Goal: Task Accomplishment & Management: Use online tool/utility

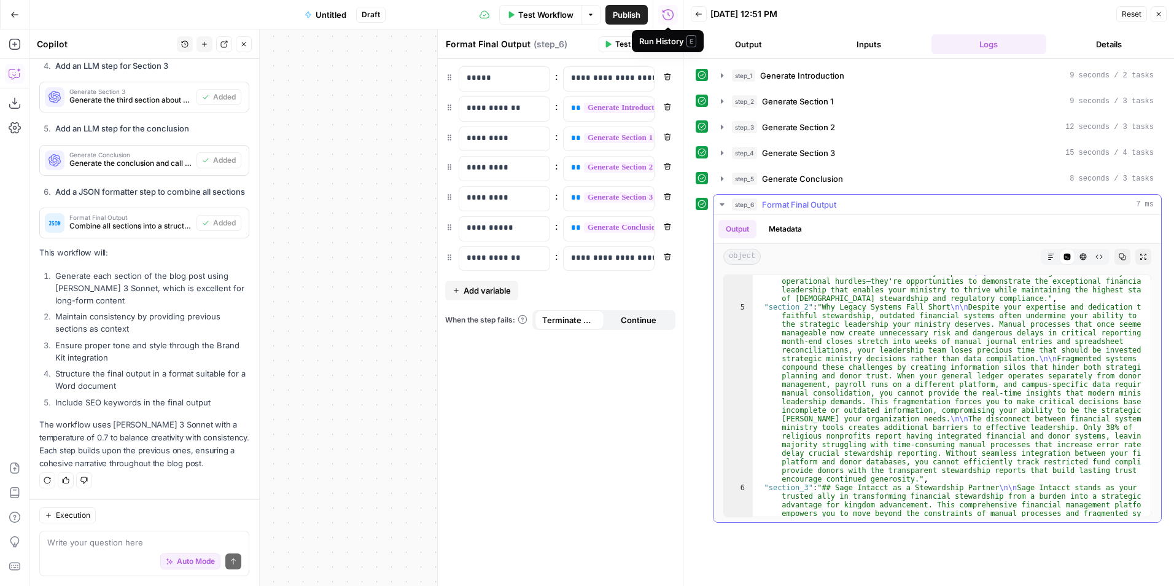
scroll to position [333, 0]
click at [762, 50] on button "Output" at bounding box center [748, 44] width 115 height 20
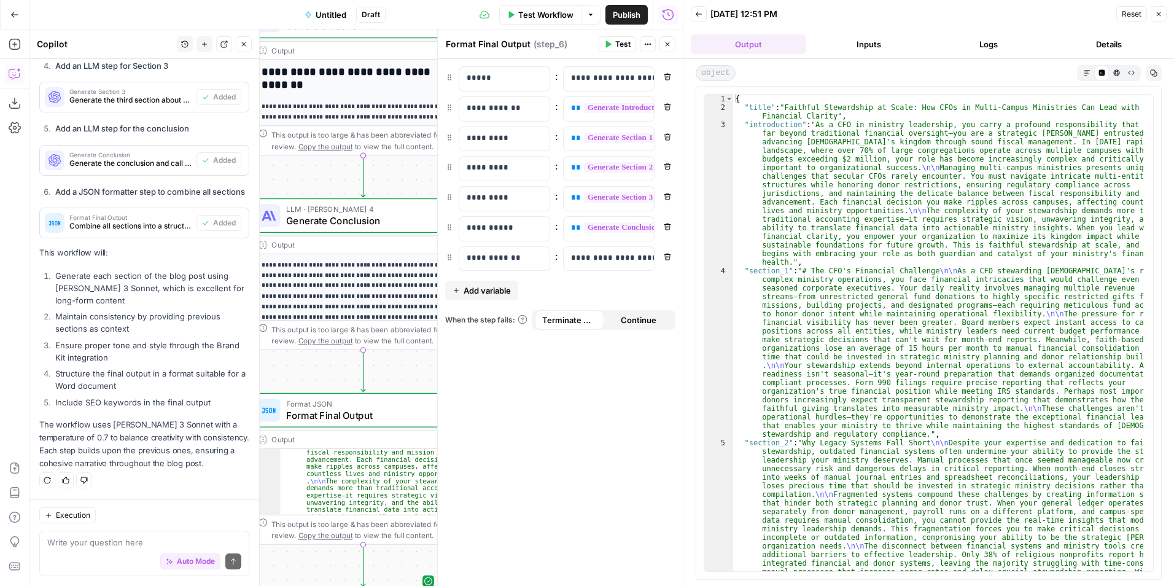
scroll to position [1784, 0]
click at [23, 7] on button "Go Back" at bounding box center [15, 15] width 22 height 22
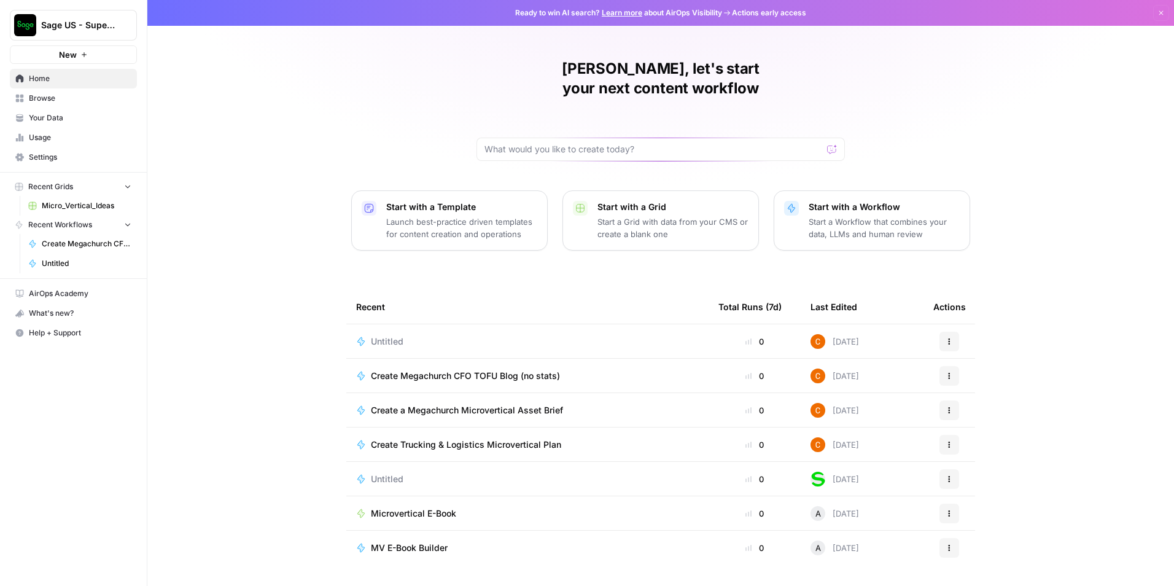
click at [951, 338] on icon "button" at bounding box center [948, 341] width 7 height 7
click at [976, 374] on span "Delete" at bounding box center [1012, 378] width 98 height 12
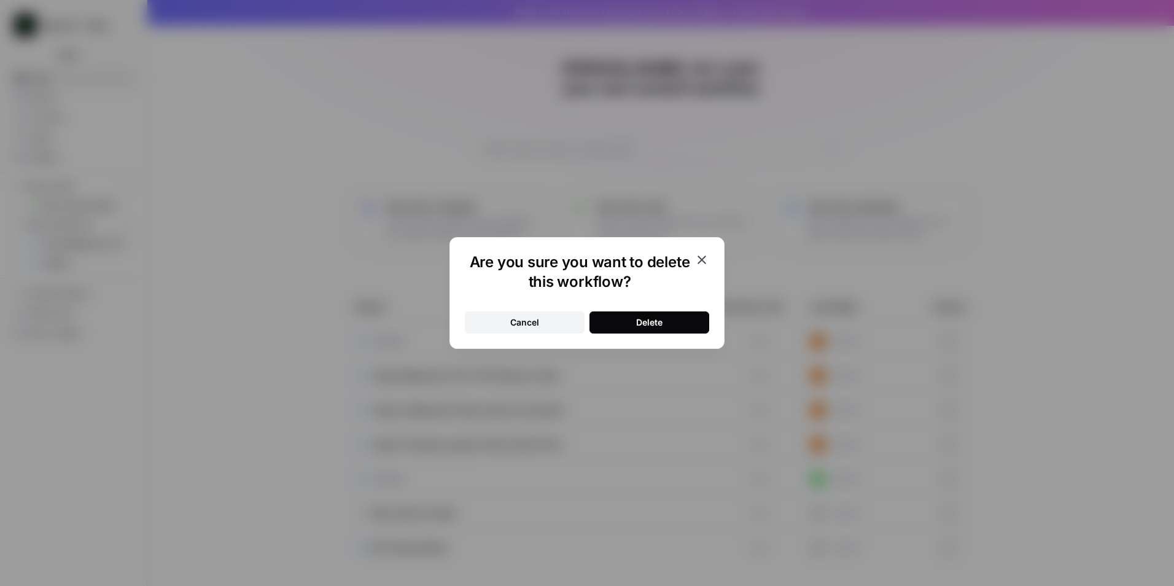
click at [673, 327] on button "Delete" at bounding box center [649, 322] width 120 height 22
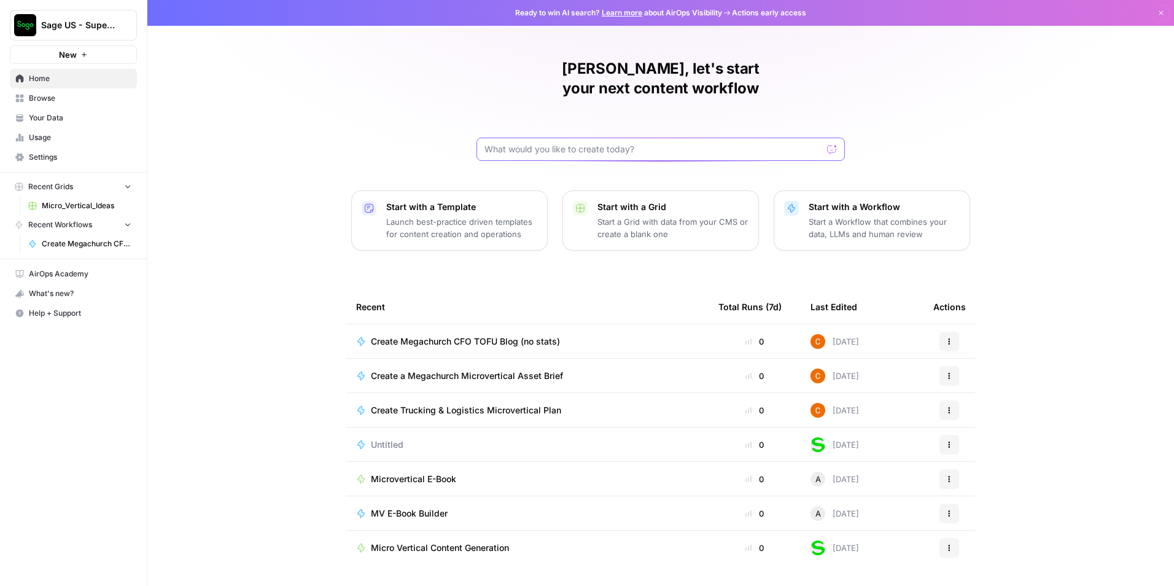
click at [636, 143] on input "text" at bounding box center [653, 149] width 338 height 12
paste input "Lorem: Ips Dolor si Ametconse Adipiscing el Seddo-Eiusm Temporincidid: 8792 Utl…"
type input "Lorem: Ips Dolor si Ametconse Adipiscing el Seddo-Eiusm Temporincidid: 8792 Utl…"
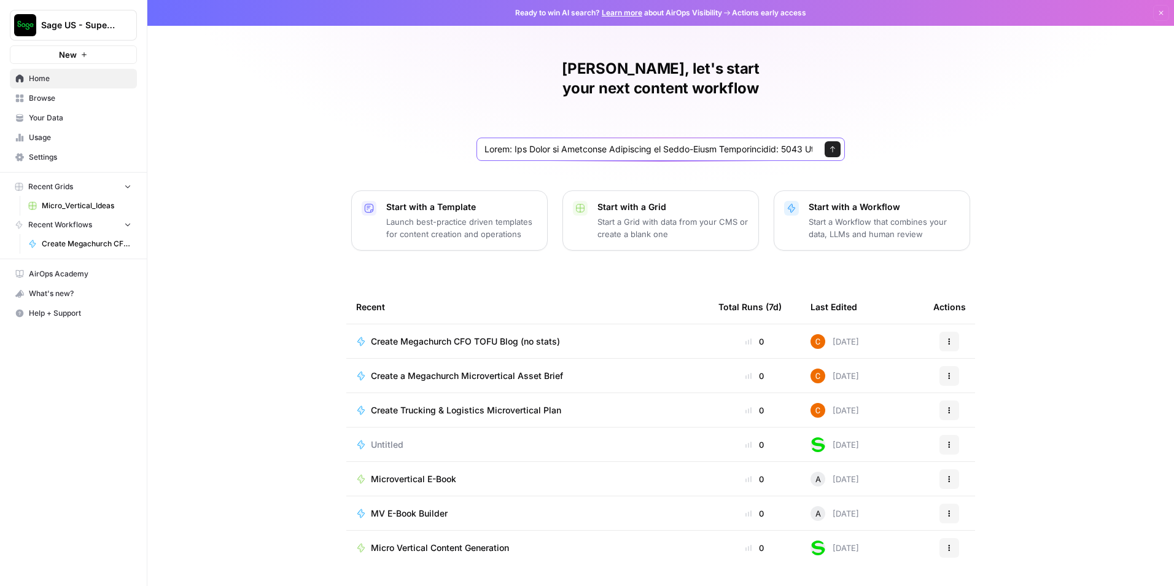
click at [575, 143] on input "text" at bounding box center [648, 149] width 328 height 12
paste input "Loremi Dolor: Sitame c Adipiscin Elit sedd eius tempor: “Inc Utlab et Doloremag…"
type input "Loremi Dolor: Sitame c Adipiscin Elit sedd eius tempor: “Inc Utlab et Doloremag…"
click button "Send" at bounding box center [832, 149] width 16 height 16
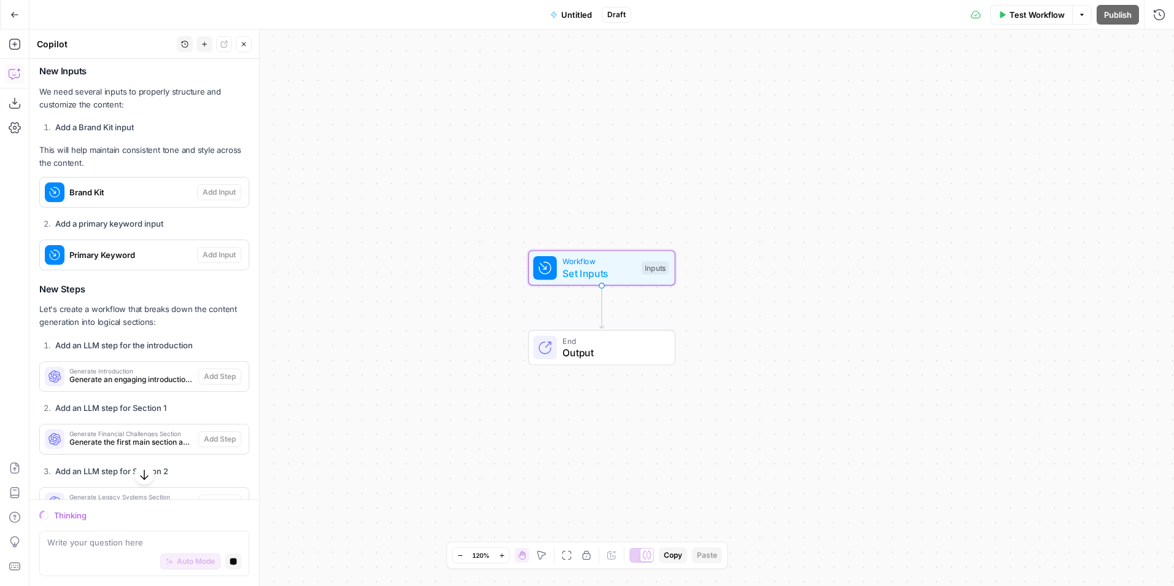
scroll to position [1228, 0]
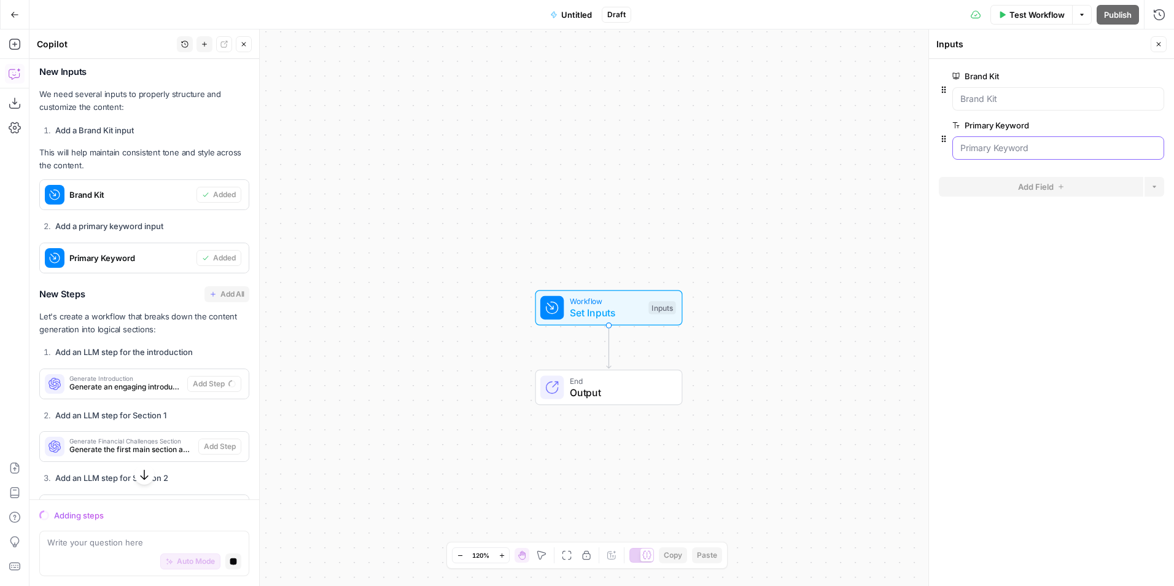
click at [985, 149] on Keyword "Primary Keyword" at bounding box center [1058, 148] width 196 height 12
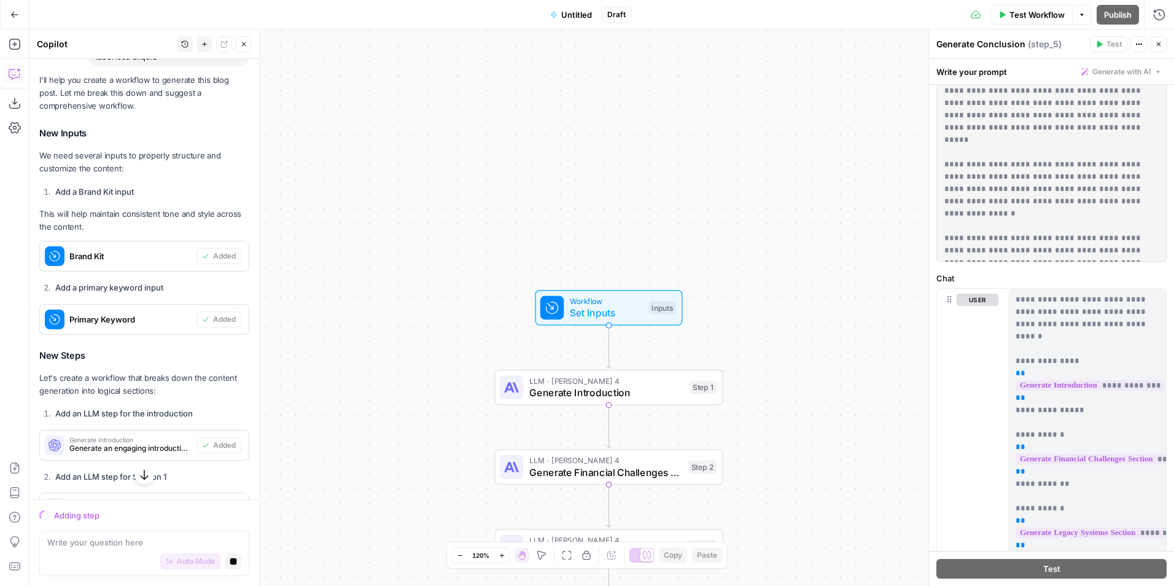
scroll to position [368, 0]
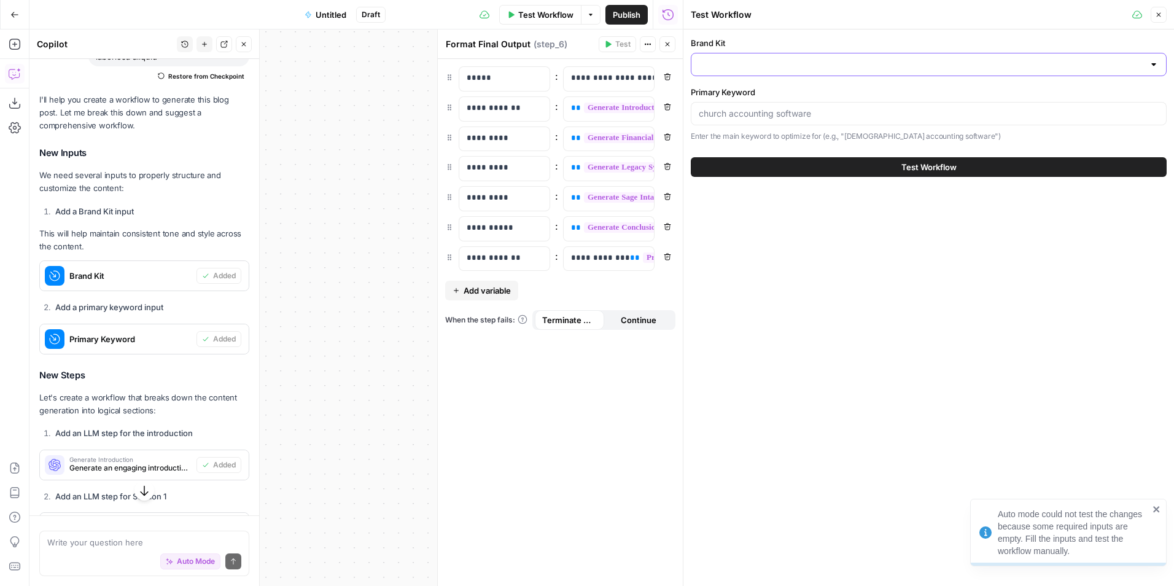
click at [822, 61] on input "Brand Kit" at bounding box center [920, 64] width 445 height 12
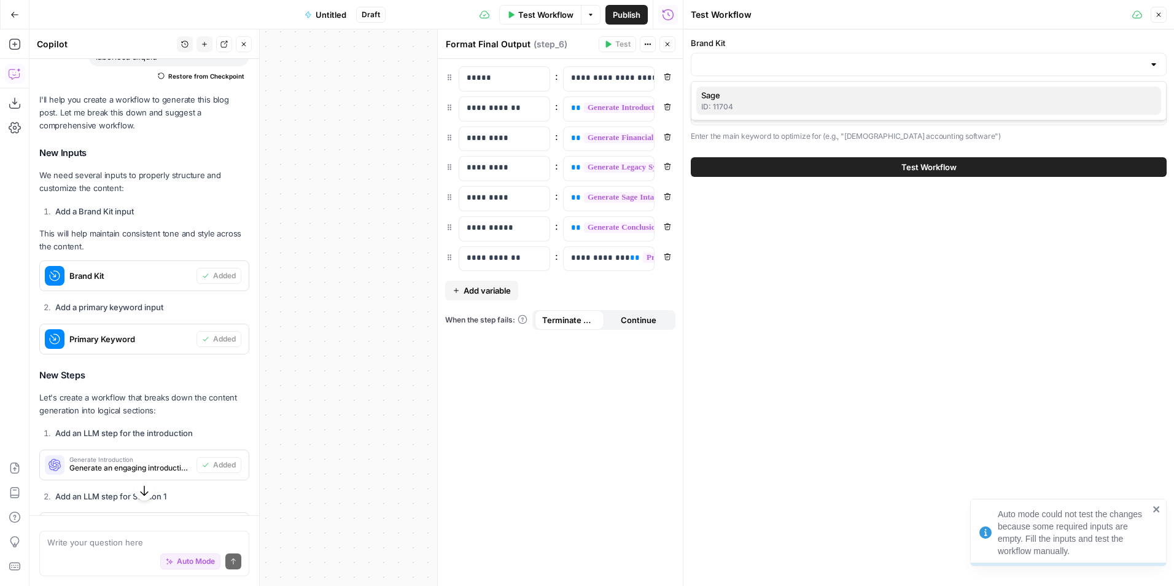
click at [780, 93] on span "Sage" at bounding box center [926, 95] width 450 height 12
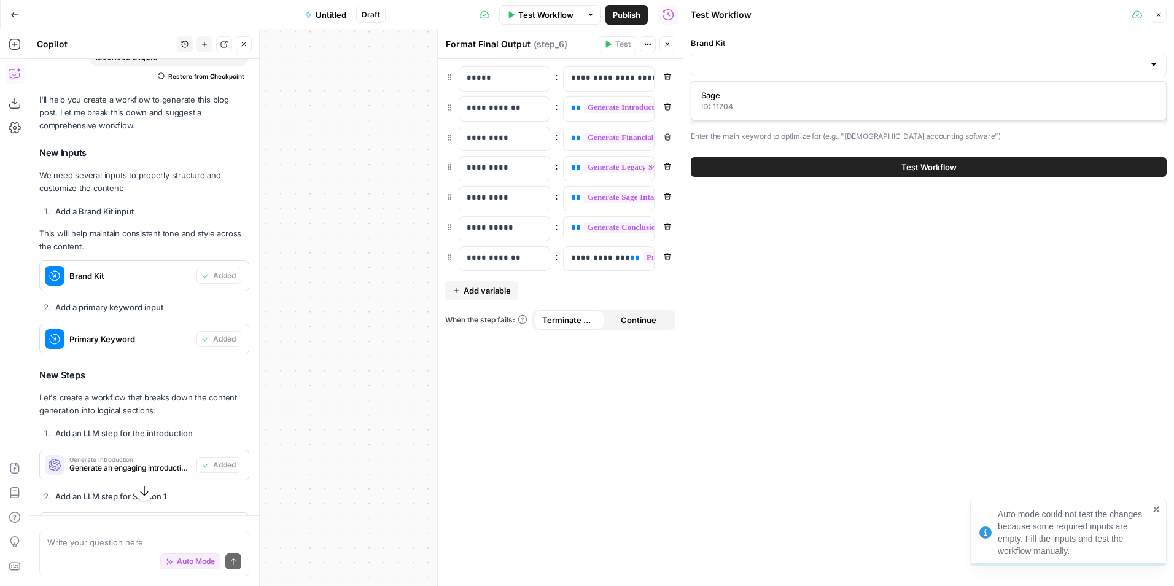
type input "Sage"
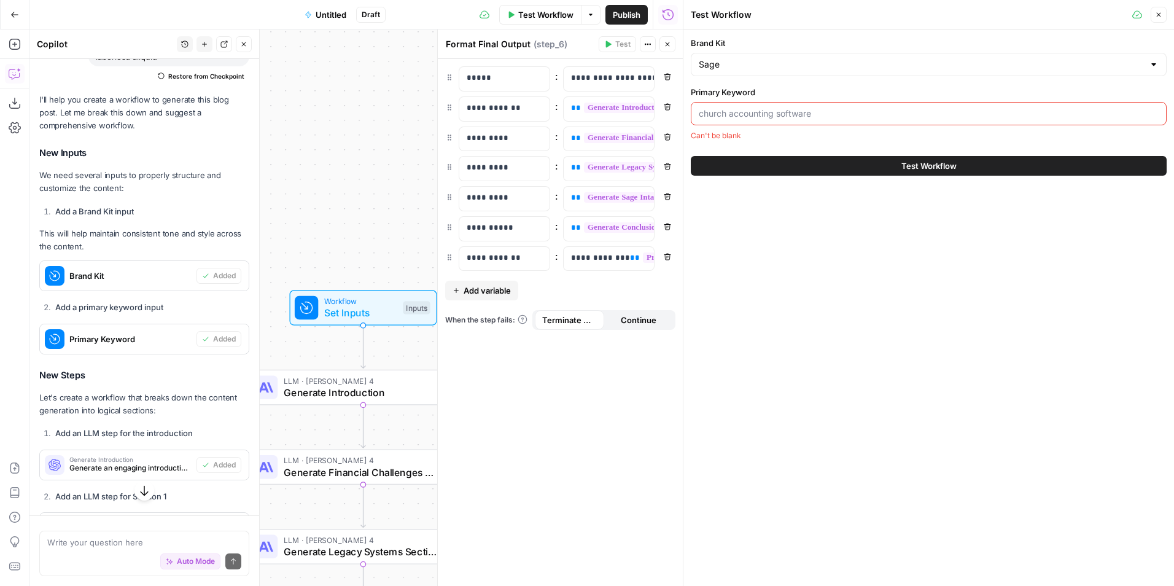
click at [742, 110] on input "Primary Keyword" at bounding box center [928, 113] width 460 height 12
type input "[DEMOGRAPHIC_DATA] accounting software"
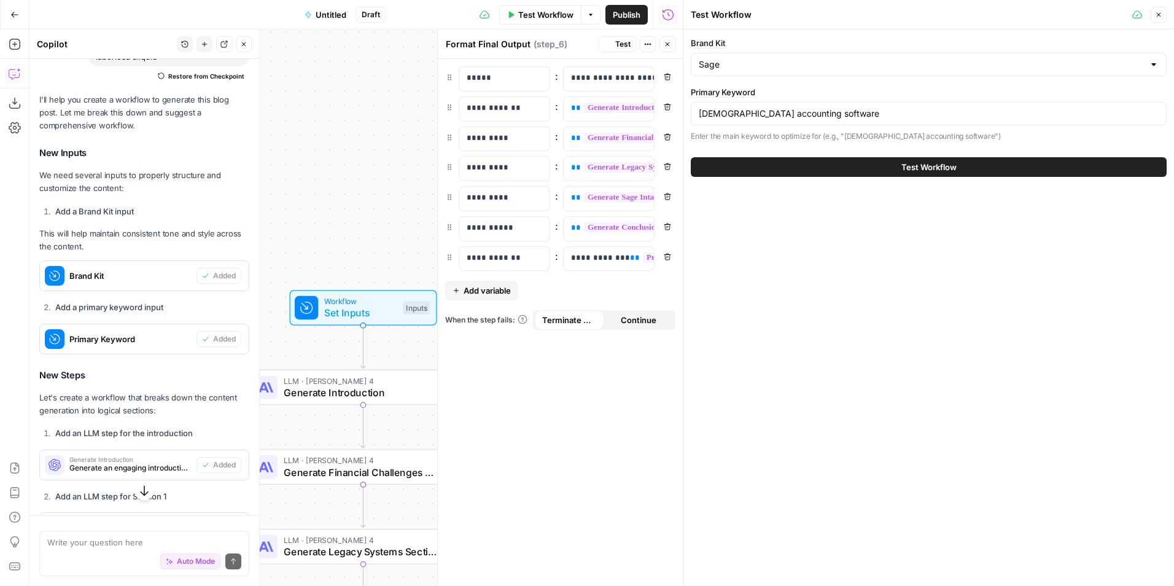
click at [813, 164] on button "Test Workflow" at bounding box center [929, 167] width 476 height 20
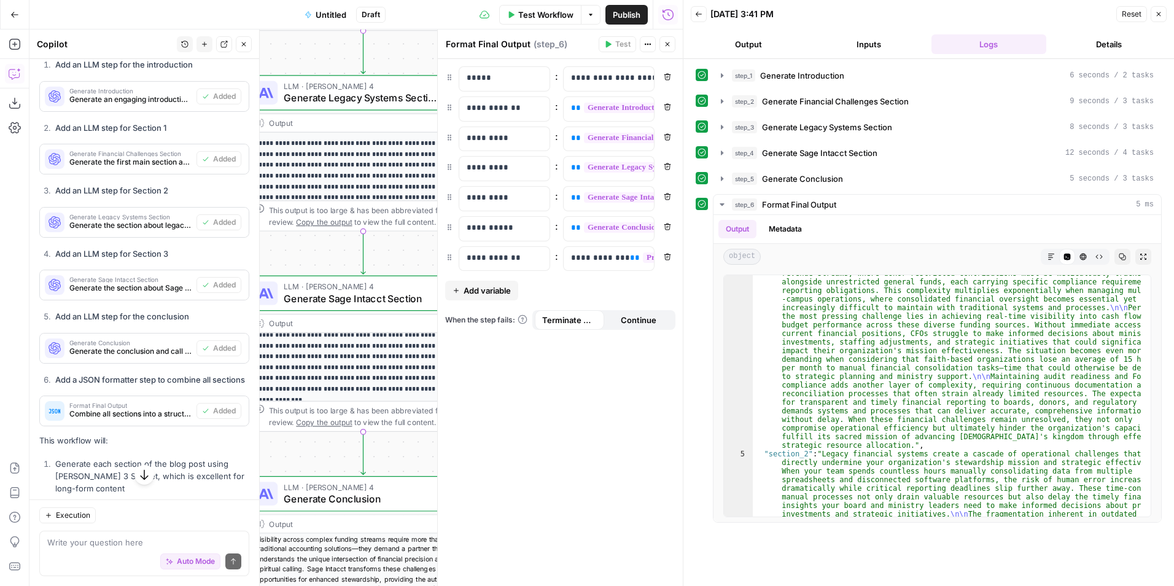
scroll to position [61, 0]
click at [544, 20] on span "Test Workflow" at bounding box center [545, 15] width 55 height 12
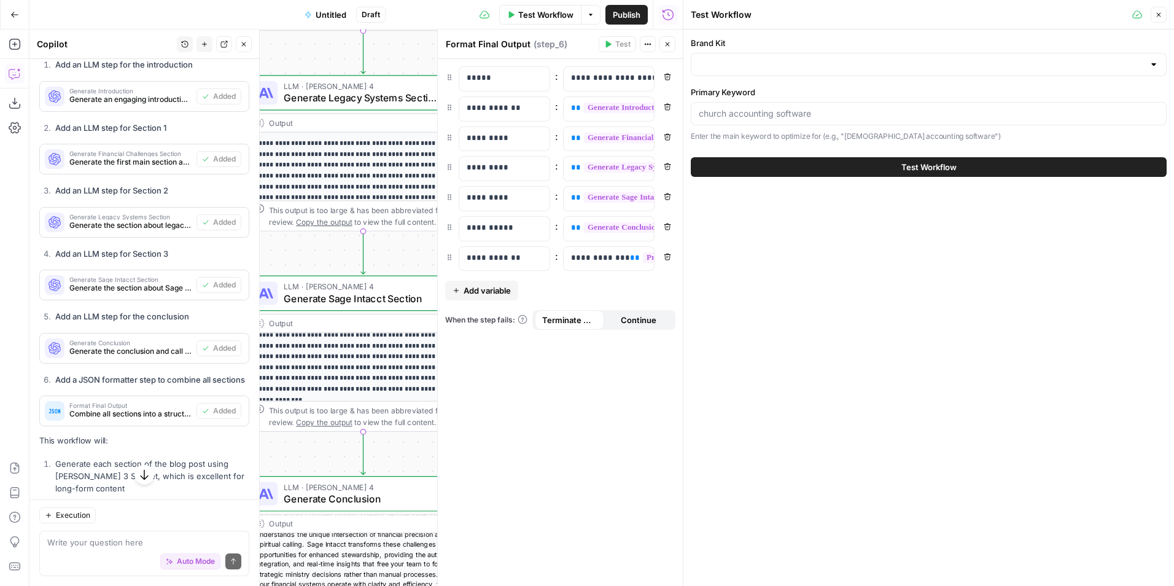
click at [868, 82] on div "Brand Kit Primary Keyword Enter the main keyword to optimize for (e.g., "church…" at bounding box center [929, 90] width 476 height 106
click at [878, 63] on input "Brand Kit" at bounding box center [920, 64] width 445 height 12
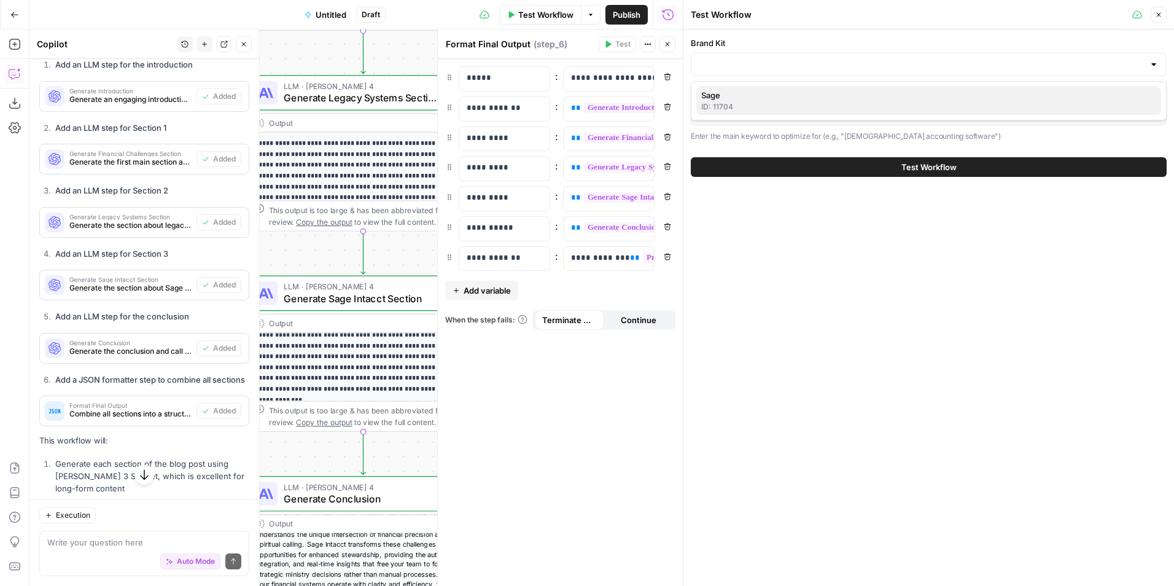
click at [846, 106] on div "ID: 11704" at bounding box center [928, 106] width 455 height 11
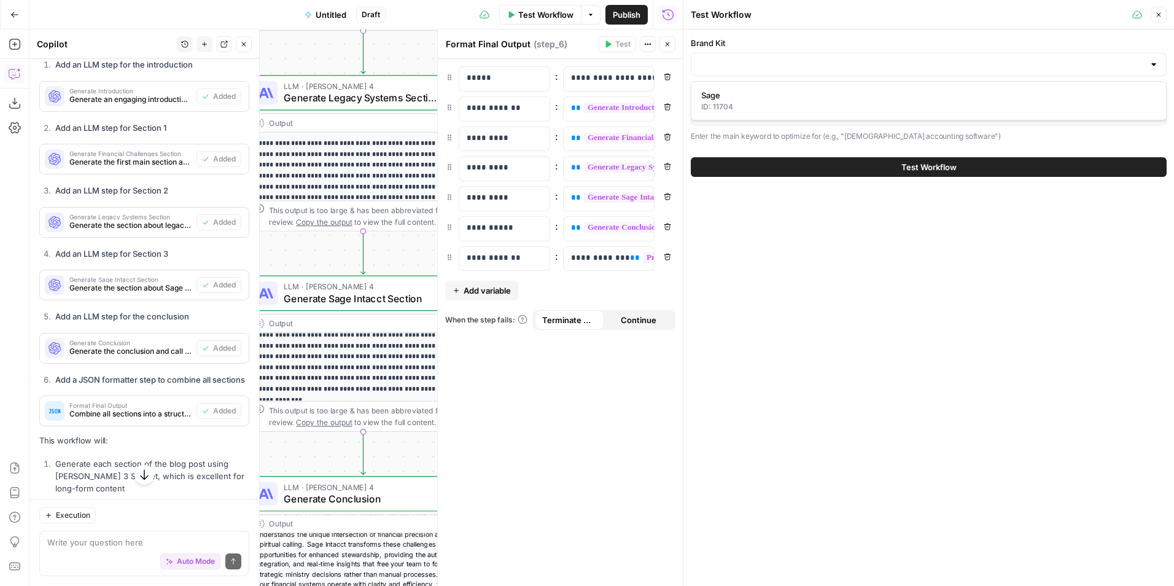
type input "Sage"
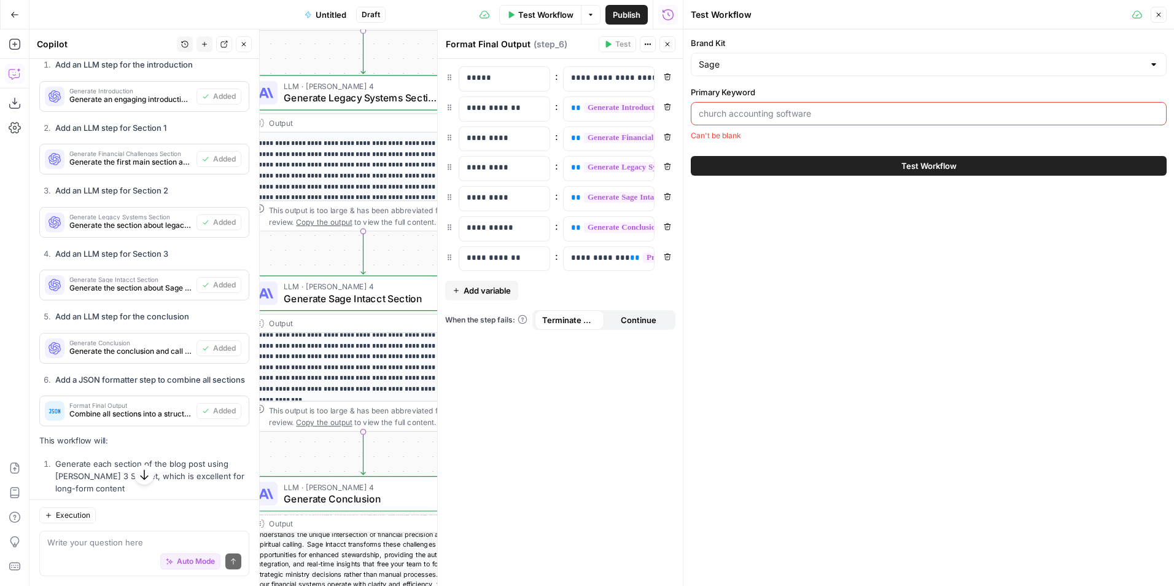
click at [805, 119] on input "Primary Keyword" at bounding box center [928, 113] width 460 height 12
type input "[DEMOGRAPHIC_DATA] accounting software"
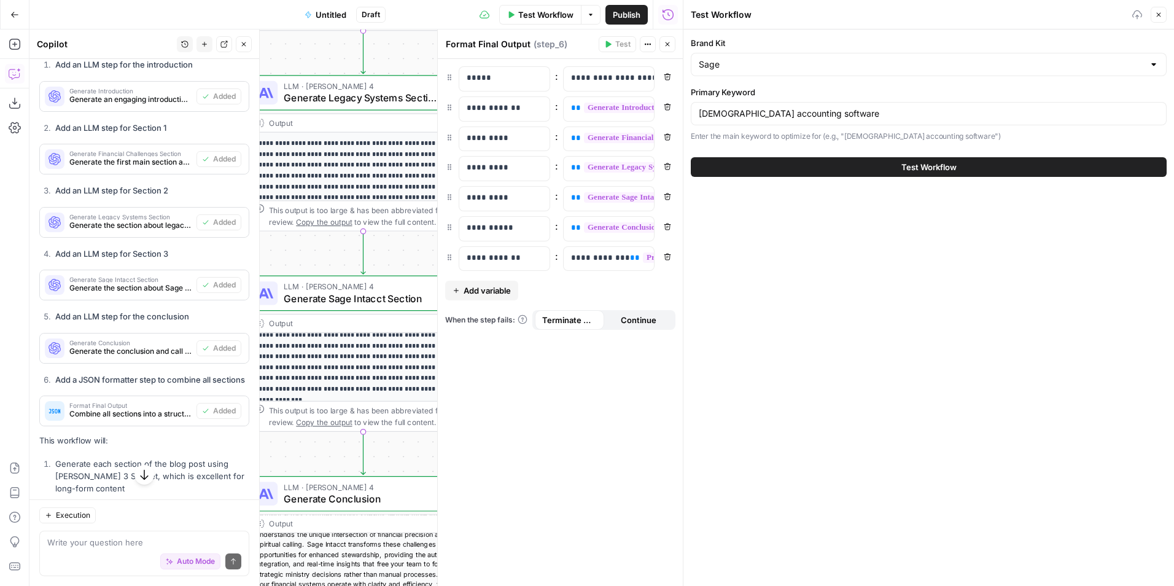
click at [794, 162] on button "Test Workflow" at bounding box center [929, 167] width 476 height 20
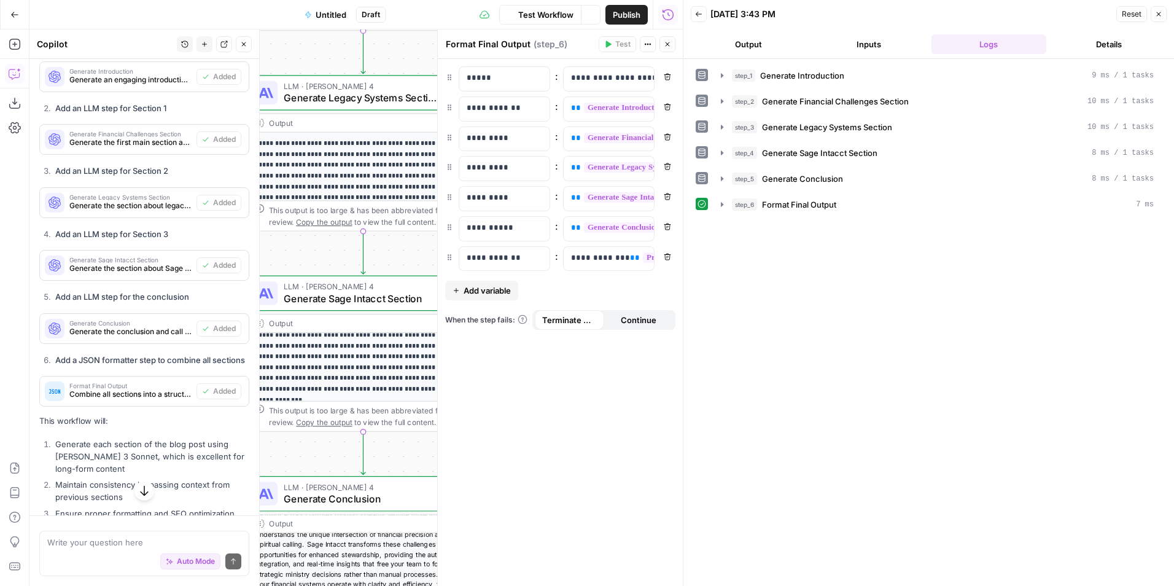
scroll to position [1534, 0]
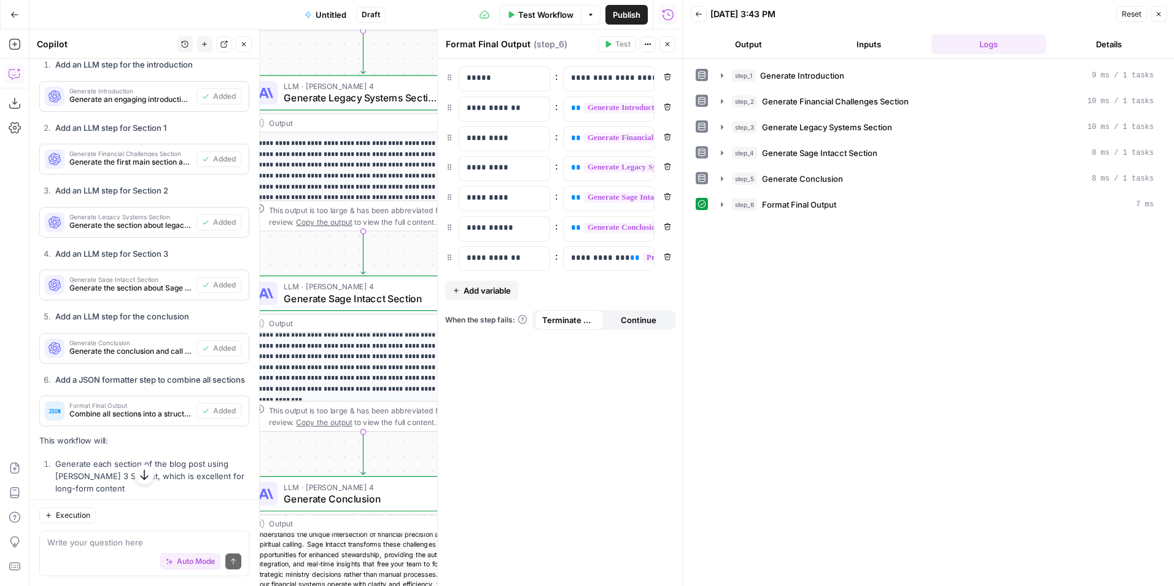
click at [746, 43] on button "Output" at bounding box center [748, 44] width 115 height 20
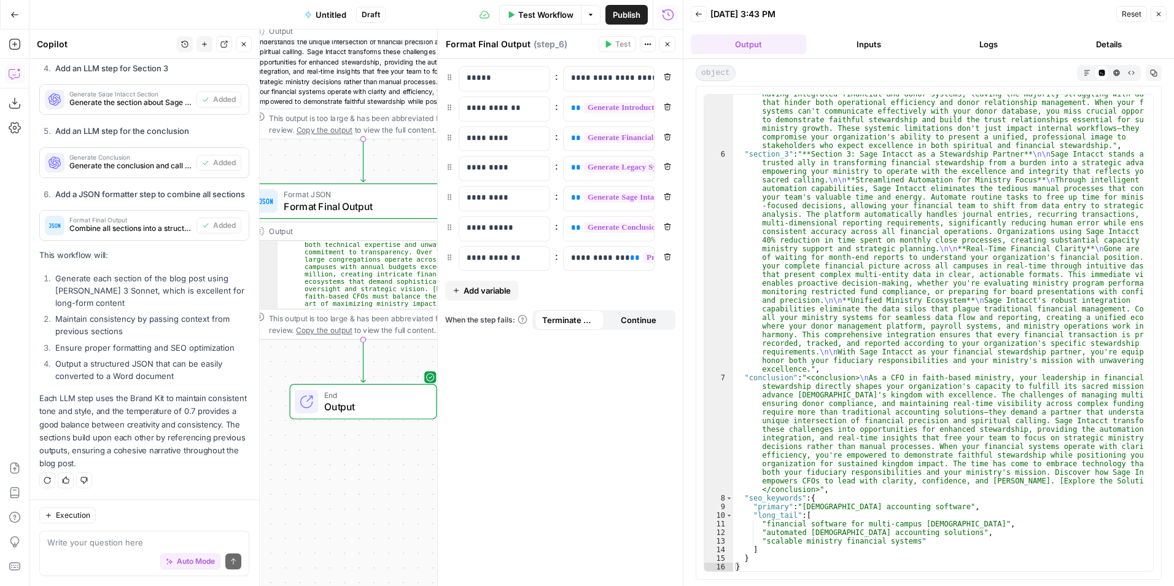
scroll to position [495, 0]
click at [878, 53] on button "Inputs" at bounding box center [868, 44] width 115 height 20
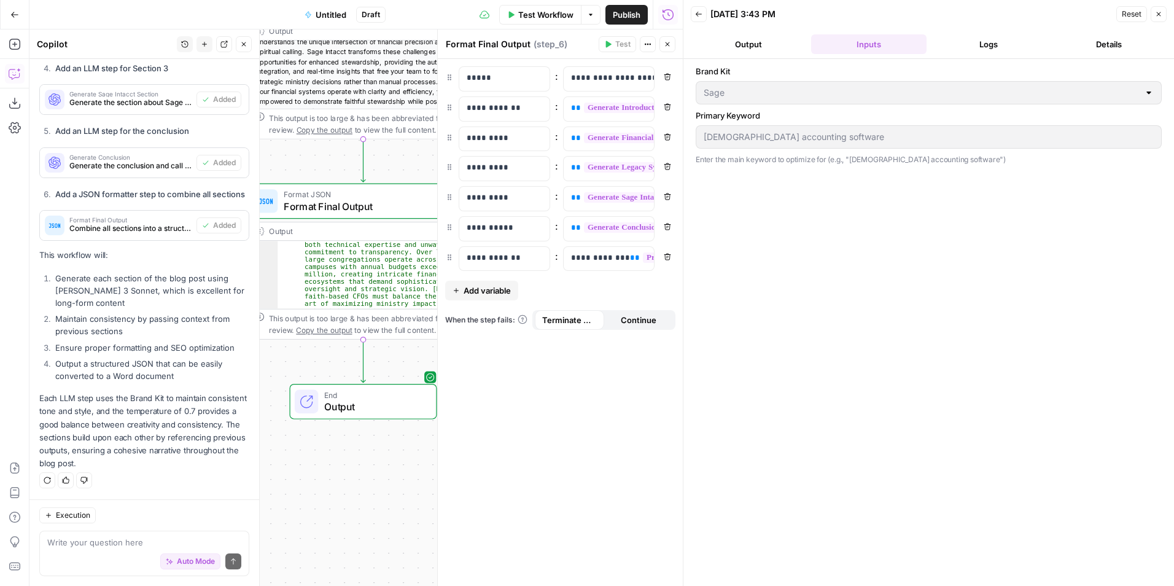
click at [961, 40] on button "Logs" at bounding box center [988, 44] width 115 height 20
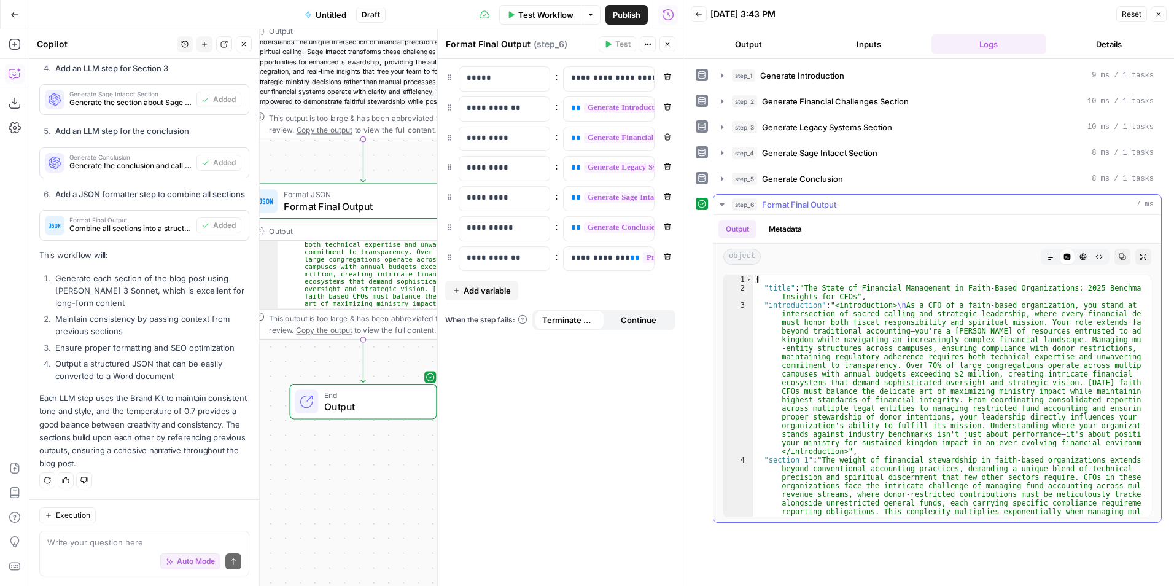
click at [732, 201] on span "step_6" at bounding box center [744, 204] width 25 height 12
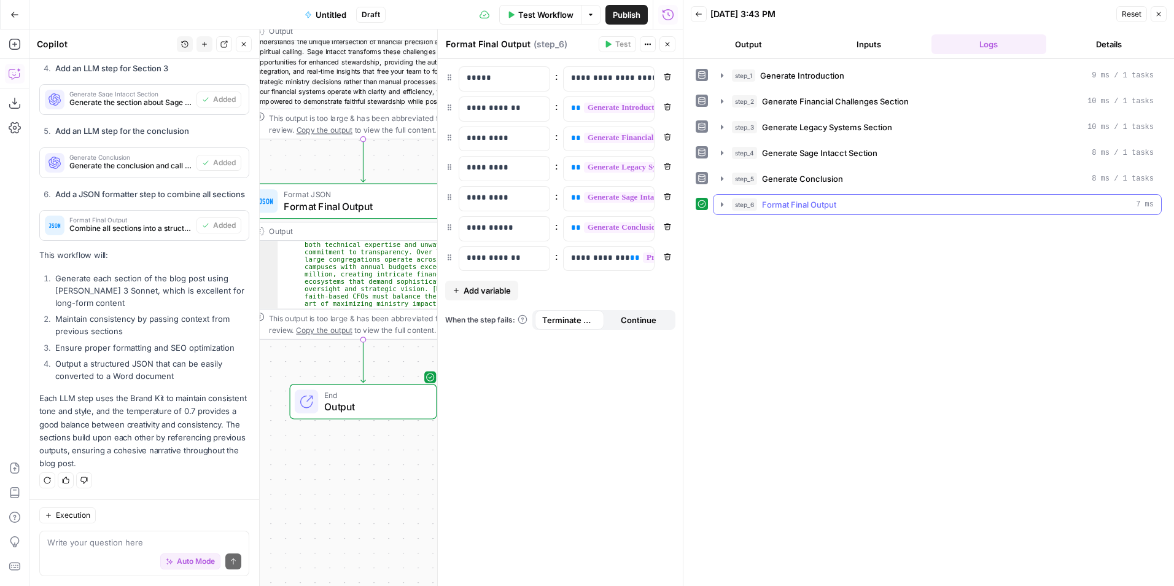
click at [721, 201] on icon "button" at bounding box center [722, 204] width 10 height 10
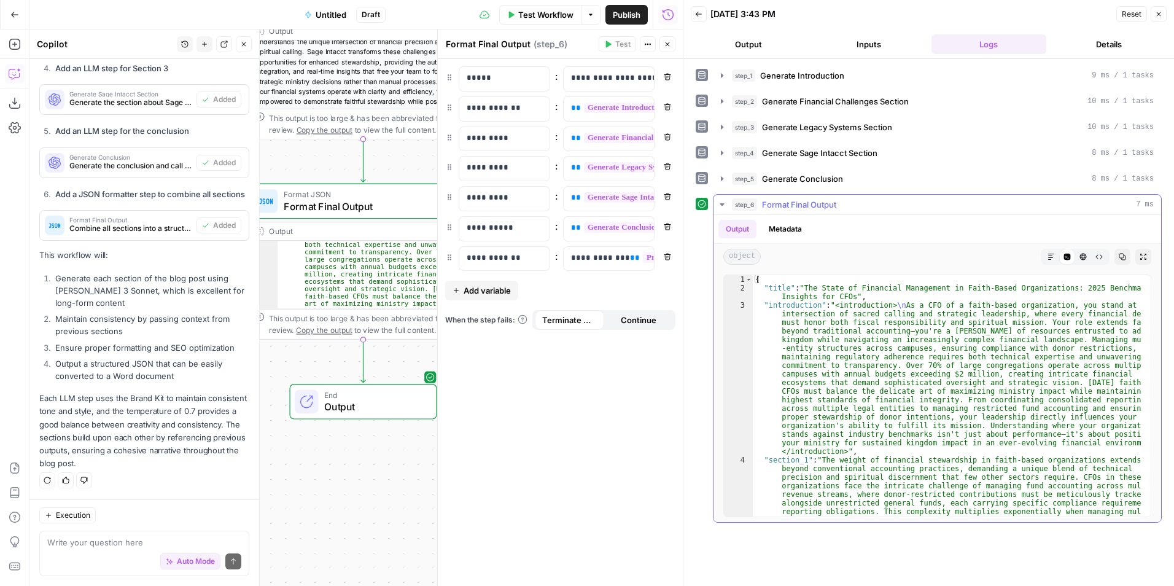
scroll to position [0, 0]
click at [720, 201] on icon "button" at bounding box center [722, 204] width 10 height 10
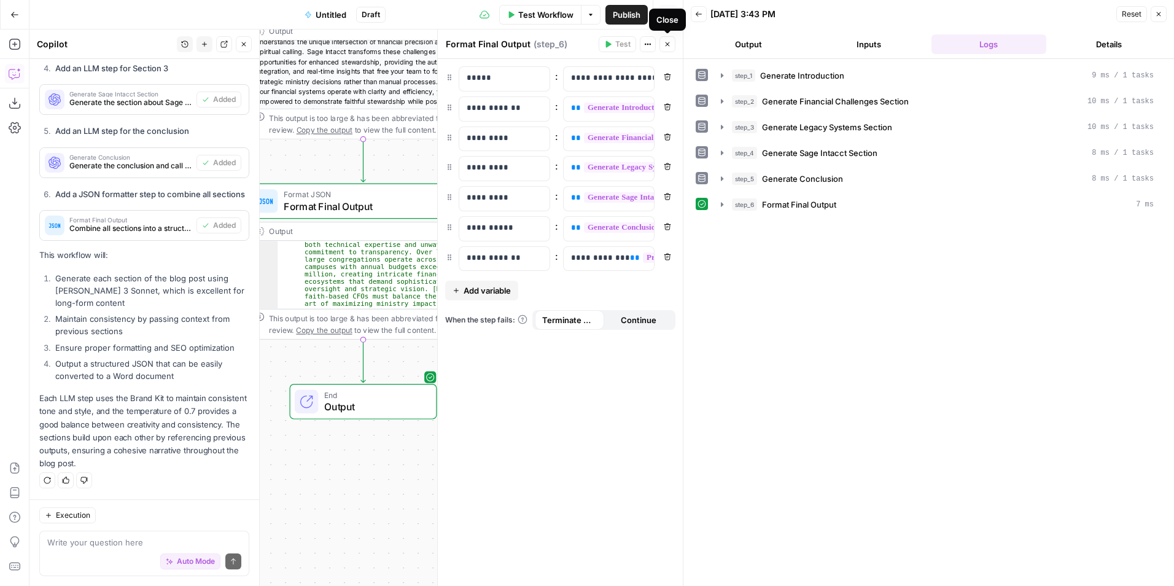
click at [671, 42] on button "Close" at bounding box center [667, 44] width 16 height 16
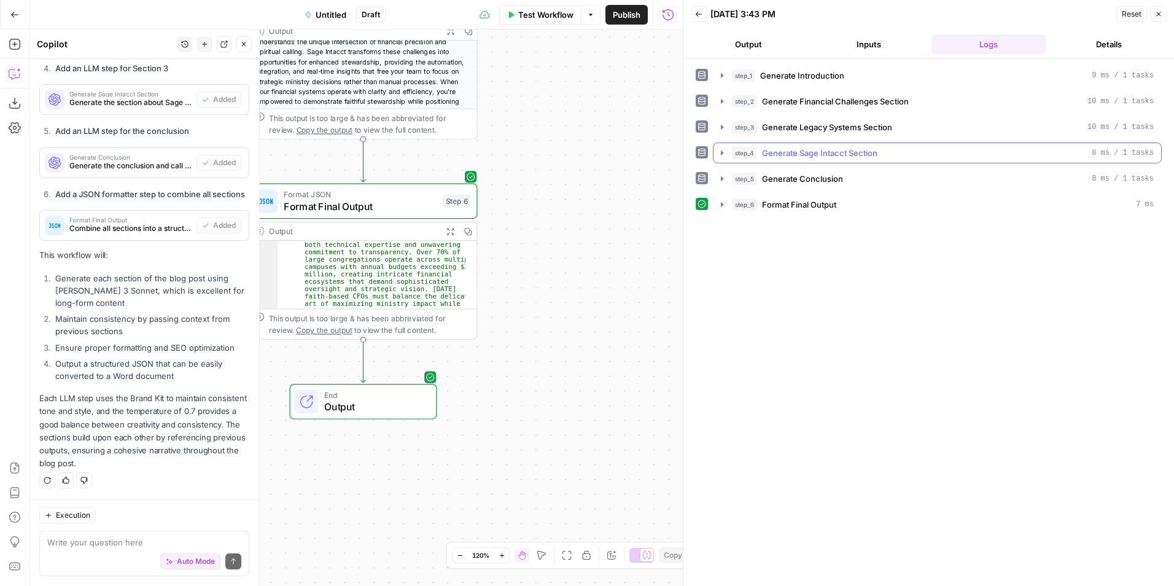
click at [719, 149] on icon "button" at bounding box center [722, 153] width 10 height 10
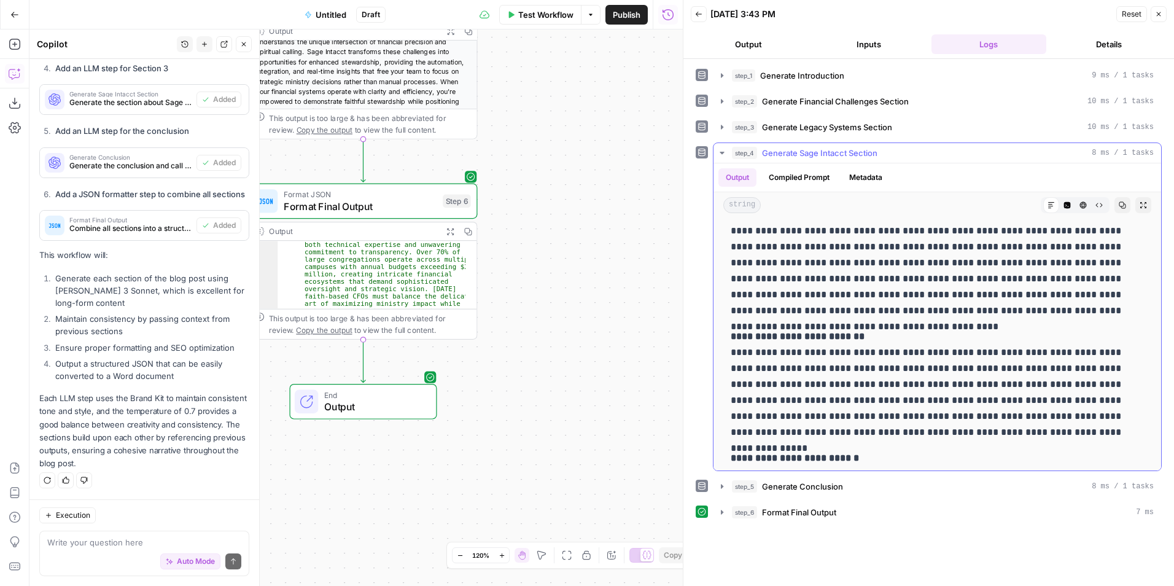
scroll to position [295, 0]
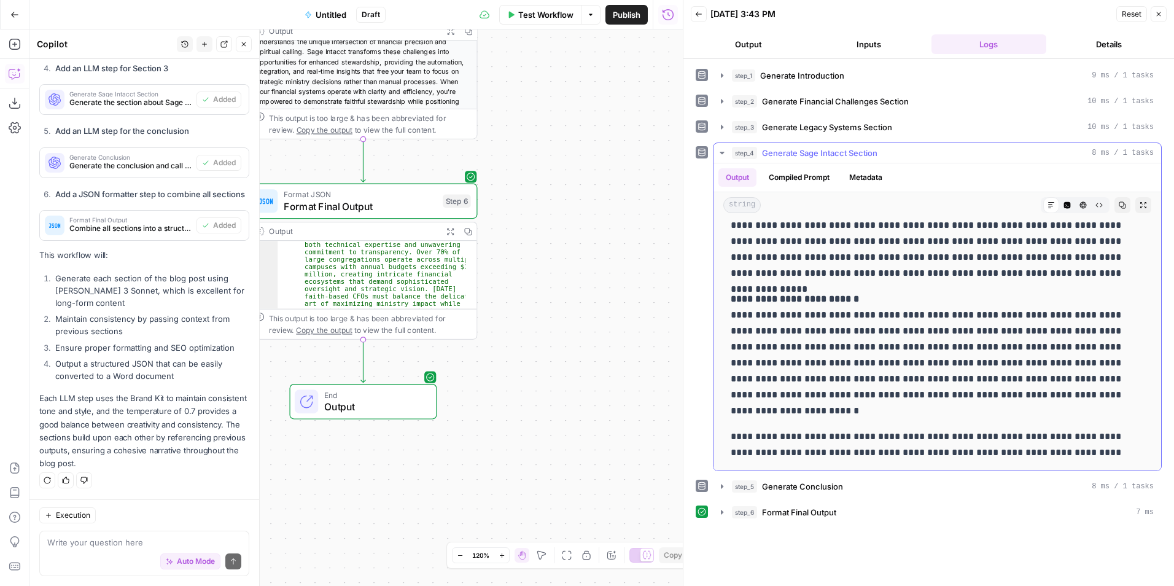
click at [721, 153] on icon "button" at bounding box center [721, 153] width 4 height 2
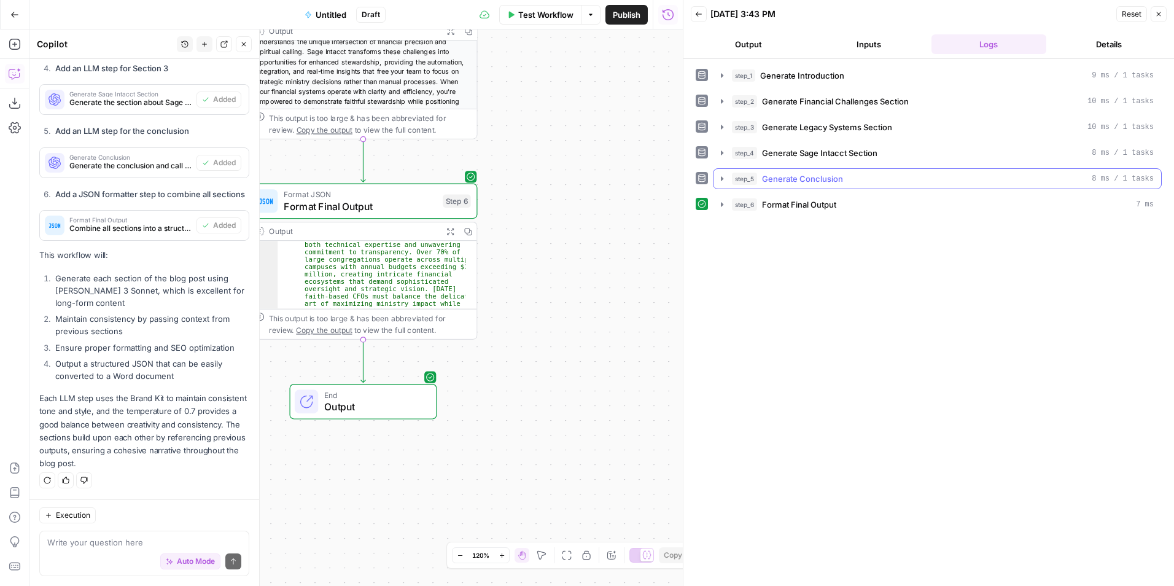
click at [721, 181] on icon "button" at bounding box center [722, 179] width 10 height 10
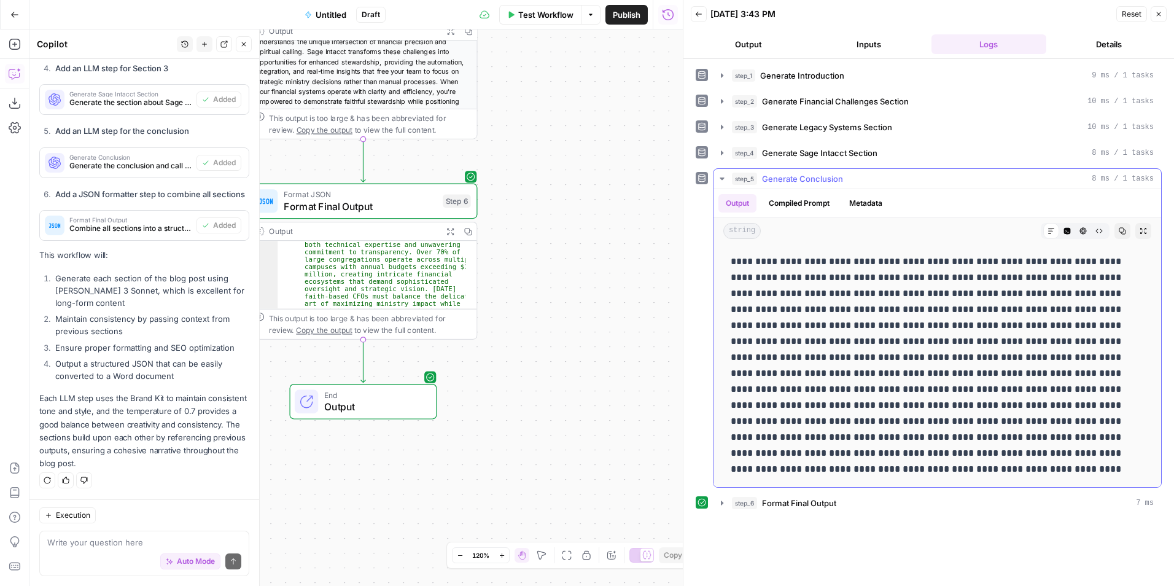
click at [722, 176] on icon "button" at bounding box center [722, 179] width 10 height 10
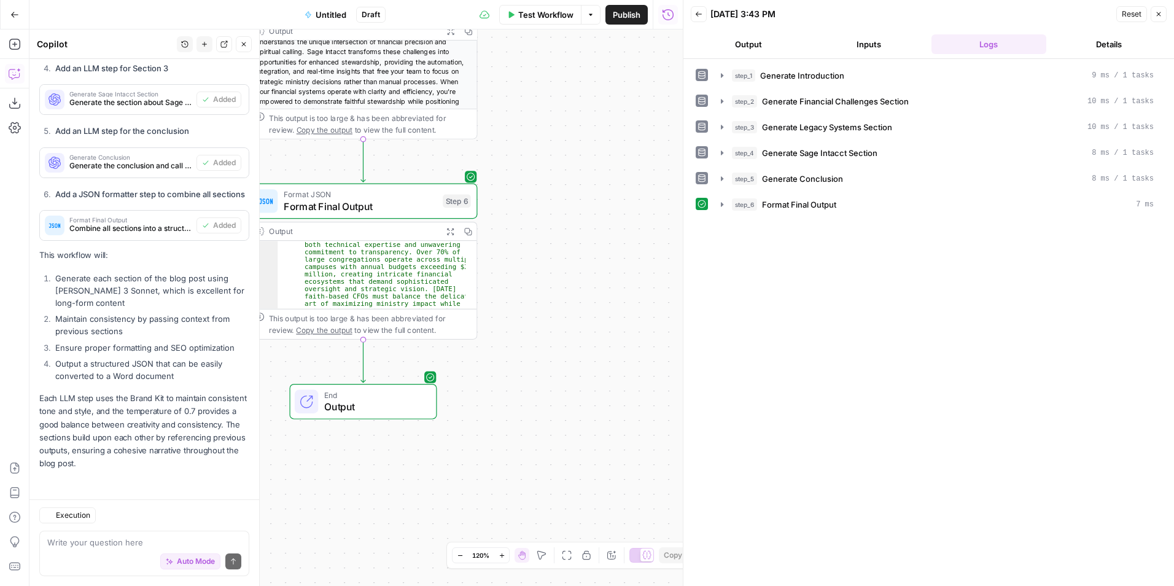
scroll to position [1806, 0]
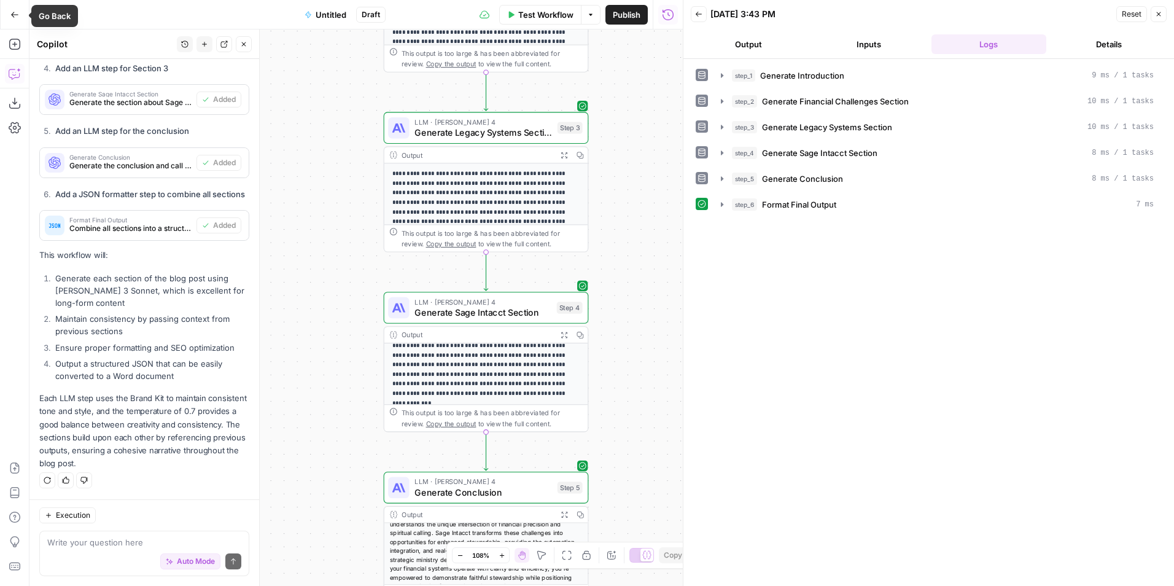
click at [10, 17] on icon "button" at bounding box center [14, 14] width 9 height 9
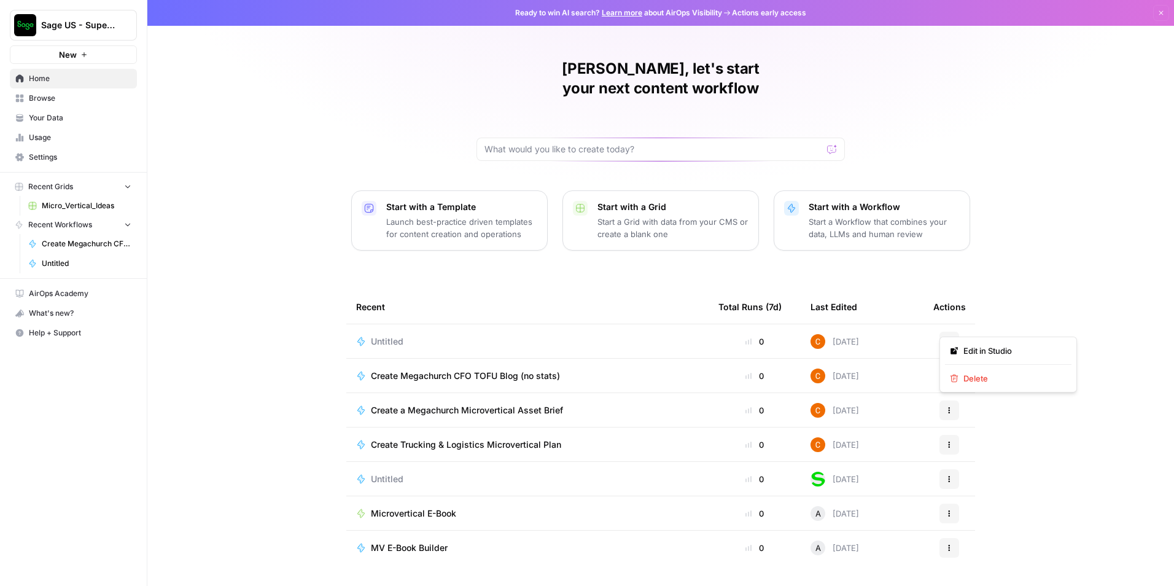
click at [945, 331] on button "Actions" at bounding box center [949, 341] width 20 height 20
click at [965, 374] on span "Delete" at bounding box center [1012, 378] width 98 height 12
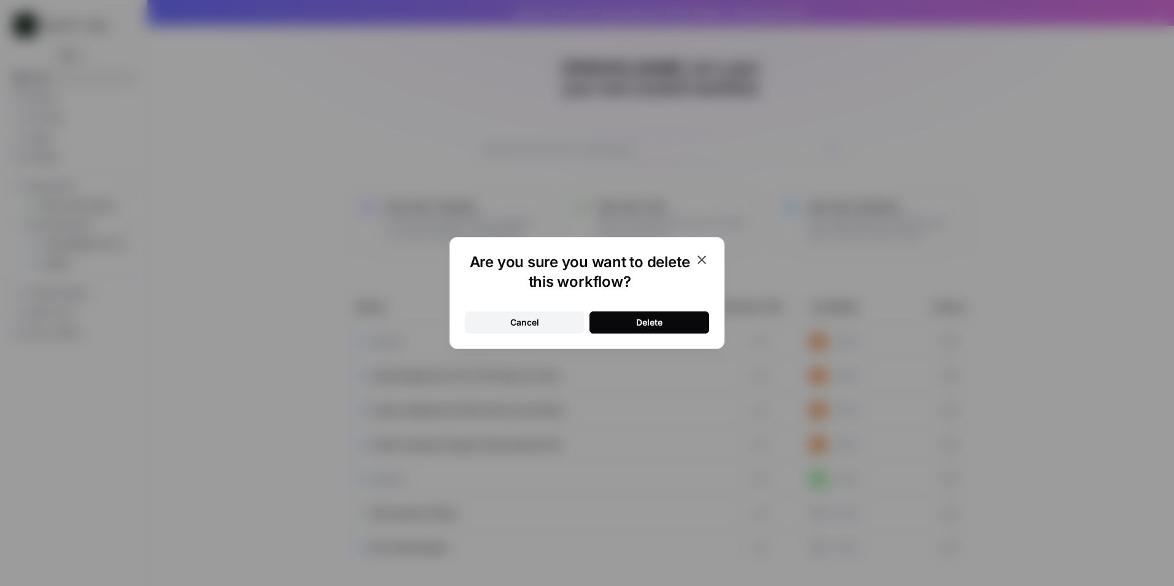
click at [611, 322] on button "Delete" at bounding box center [649, 322] width 120 height 22
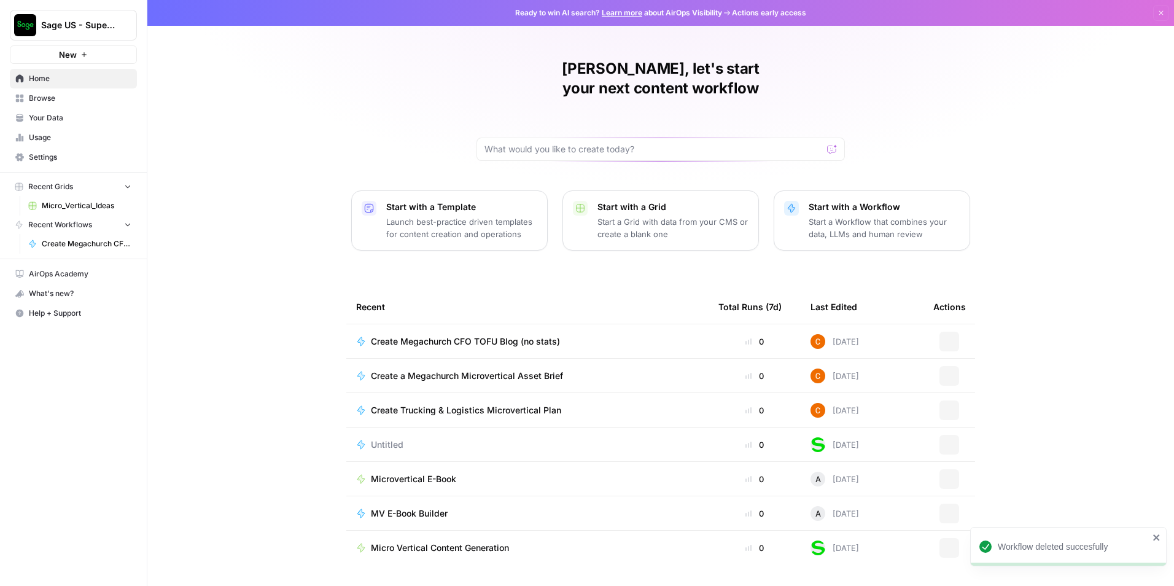
click at [613, 117] on div "[PERSON_NAME], let's start your next content workflow" at bounding box center [660, 110] width 368 height 102
click at [603, 143] on input "text" at bounding box center [653, 149] width 338 height 12
paste input "✅ Loremi Dolors: AMET Cons Adip eli SED Doeiusm Tempor Incid: Utlabo e dolorema…"
type input "✅ Loremi Dolors: AMET Cons Adip eli SED Doeiusm Tempor Incid: Utlabo e dolorema…"
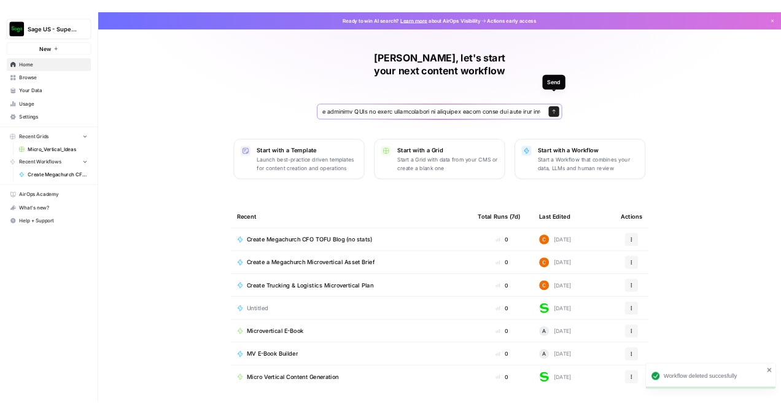
scroll to position [0, 0]
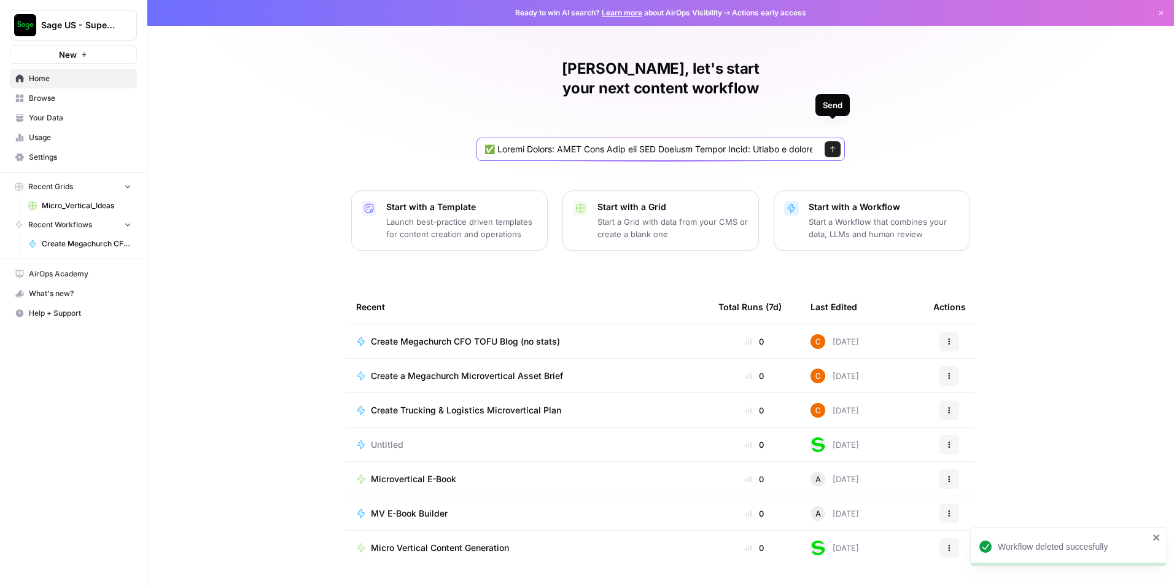
click at [837, 141] on button "Send" at bounding box center [832, 149] width 16 height 16
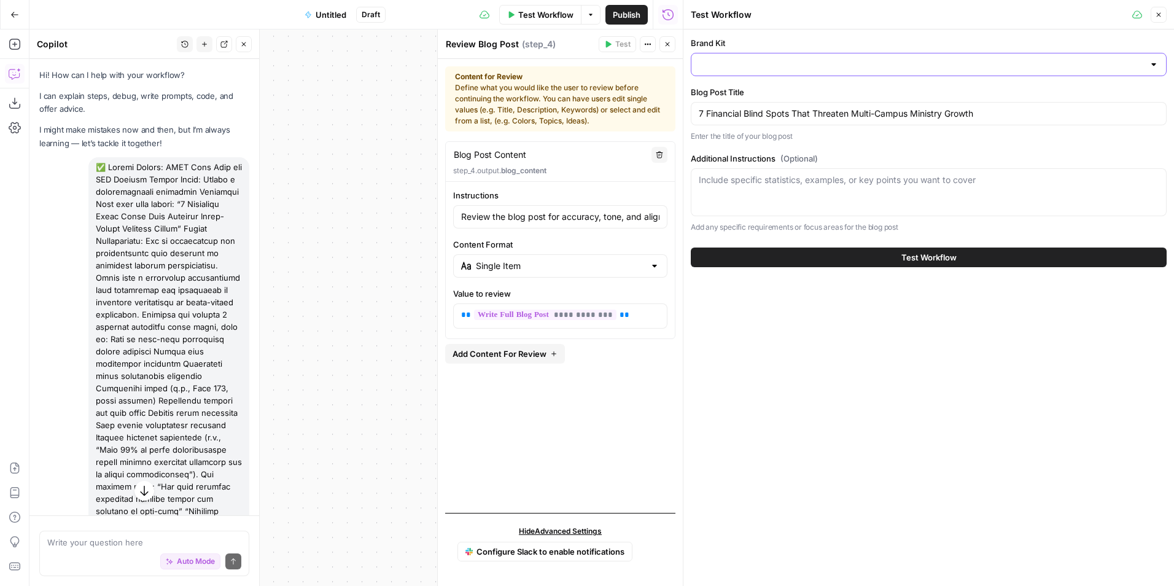
click at [765, 60] on input "Brand Kit" at bounding box center [920, 64] width 445 height 12
click at [753, 96] on span "Sage" at bounding box center [926, 95] width 450 height 12
type input "Sage"
click at [787, 253] on button "Test Workflow" at bounding box center [929, 257] width 476 height 20
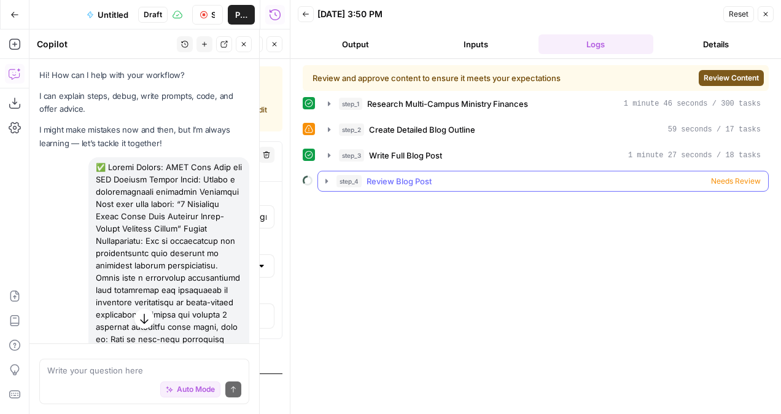
click at [459, 176] on div "step_4 Review Blog Post Needs Review" at bounding box center [548, 181] width 424 height 12
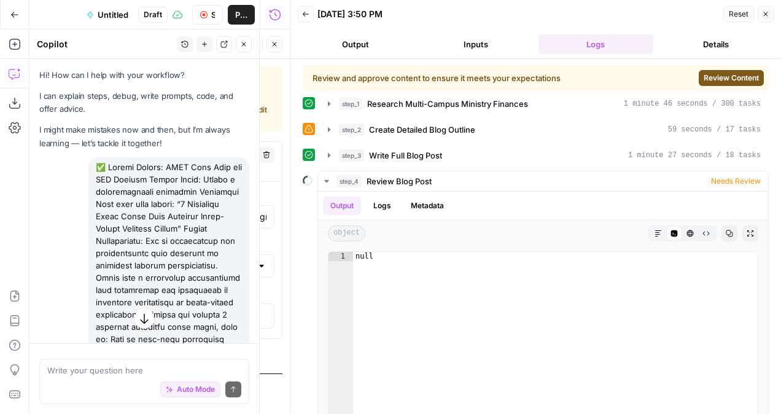
click at [709, 82] on span "Review Content" at bounding box center [730, 77] width 55 height 11
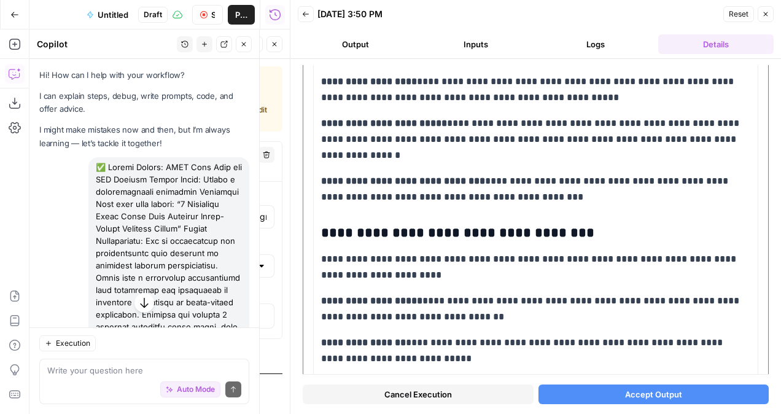
scroll to position [2750, 0]
